Goal: Information Seeking & Learning: Learn about a topic

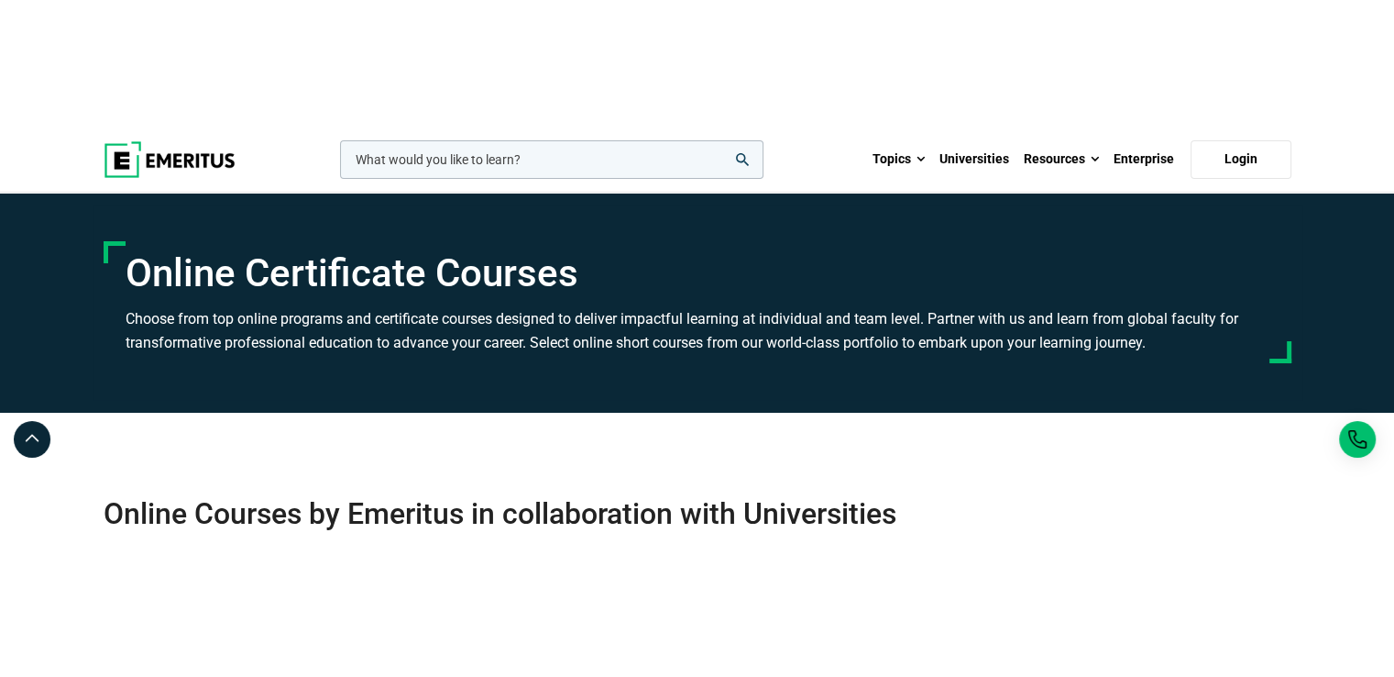
scroll to position [55093, 0]
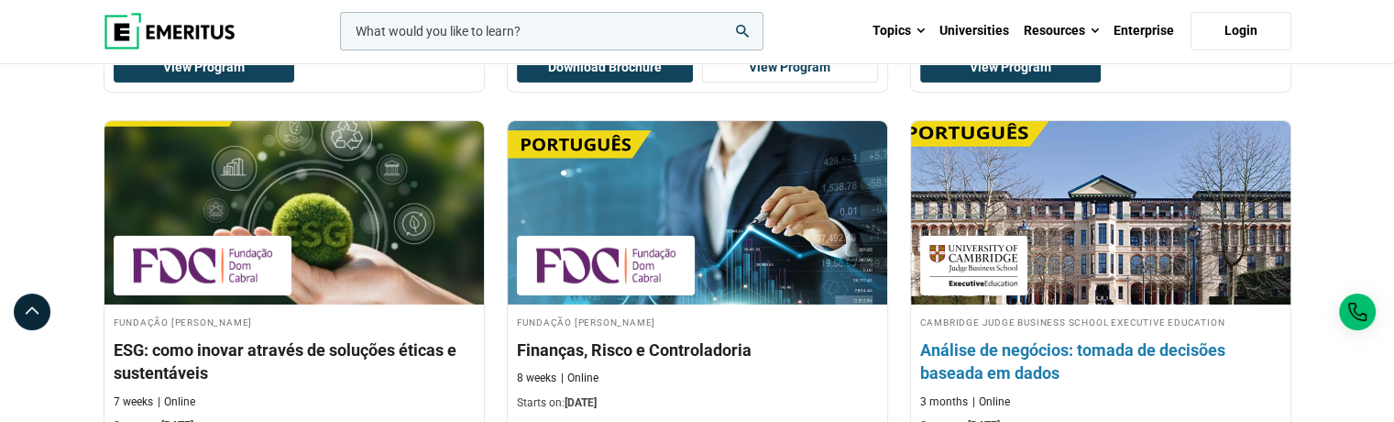
click at [1141, 153] on img at bounding box center [1100, 213] width 417 height 202
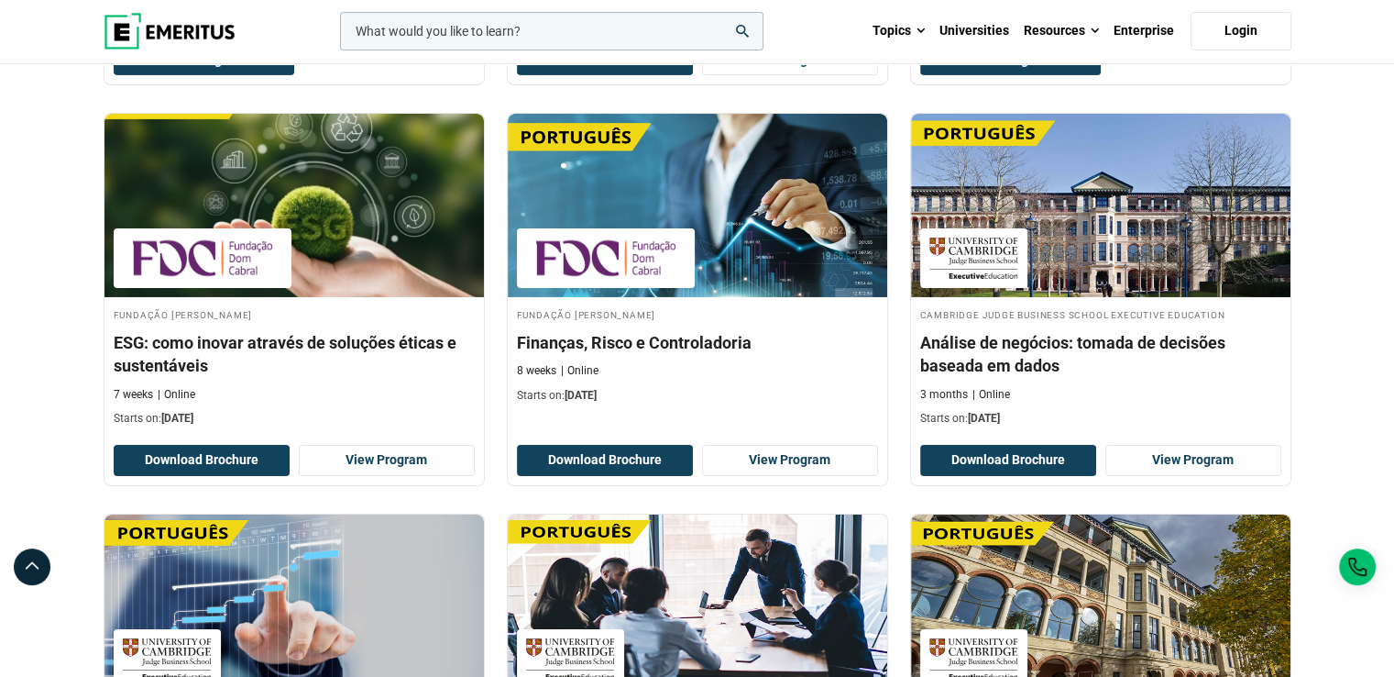
click at [739, 31] on icon "search" at bounding box center [742, 31] width 13 height 13
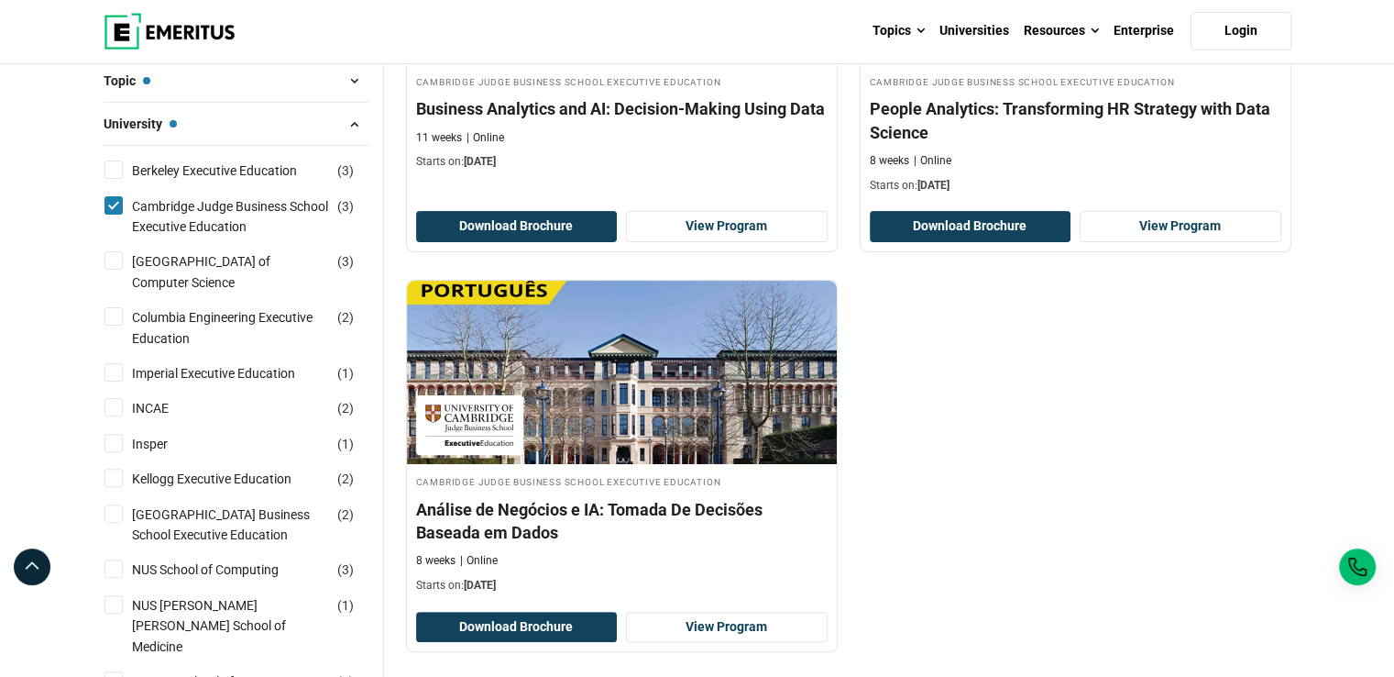
scroll to position [460, 0]
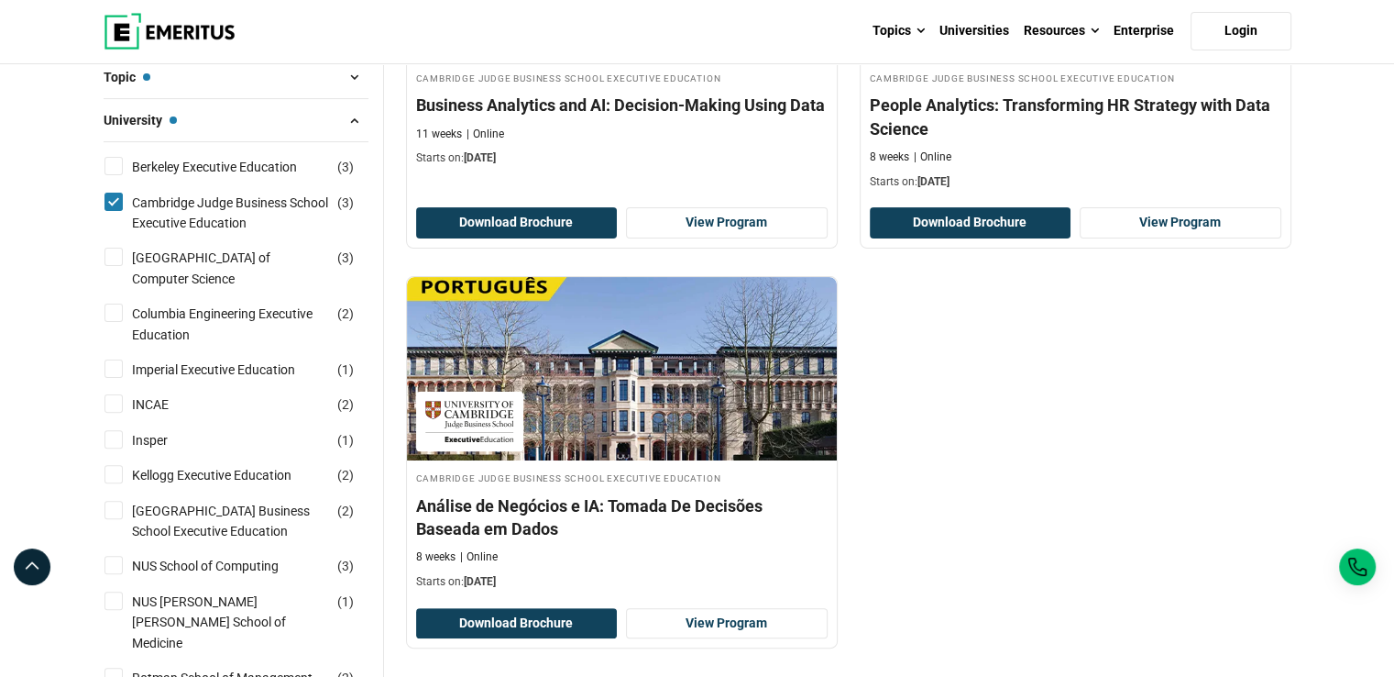
click at [926, 356] on div "Cambridge Judge Business School Executive Education Business Analytics and AI: …" at bounding box center [849, 276] width 908 height 800
click at [1085, 461] on div "Cambridge Judge Business School Executive Education Business Analytics and AI: …" at bounding box center [849, 276] width 908 height 800
